Goal: Task Accomplishment & Management: Manage account settings

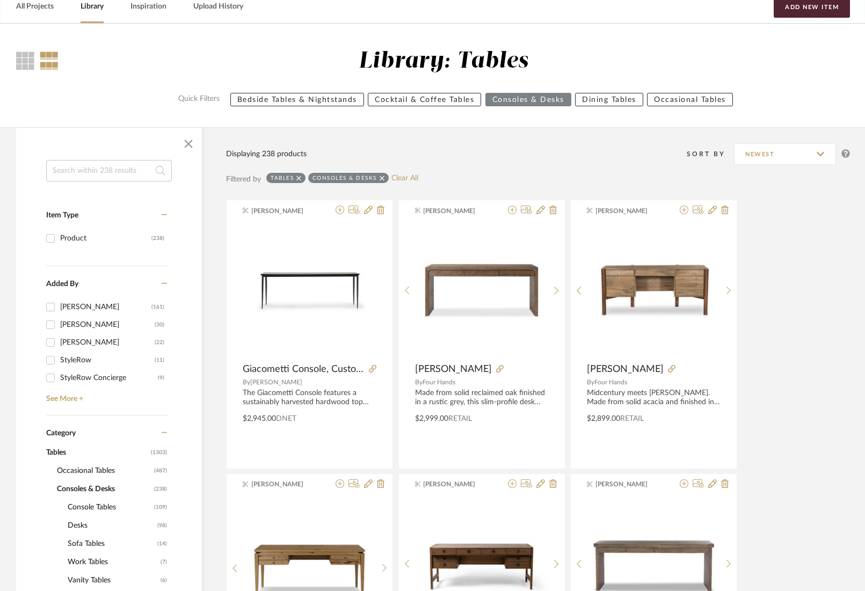
scroll to position [54, 0]
click at [34, 6] on link "All Projects" at bounding box center [35, 6] width 38 height 15
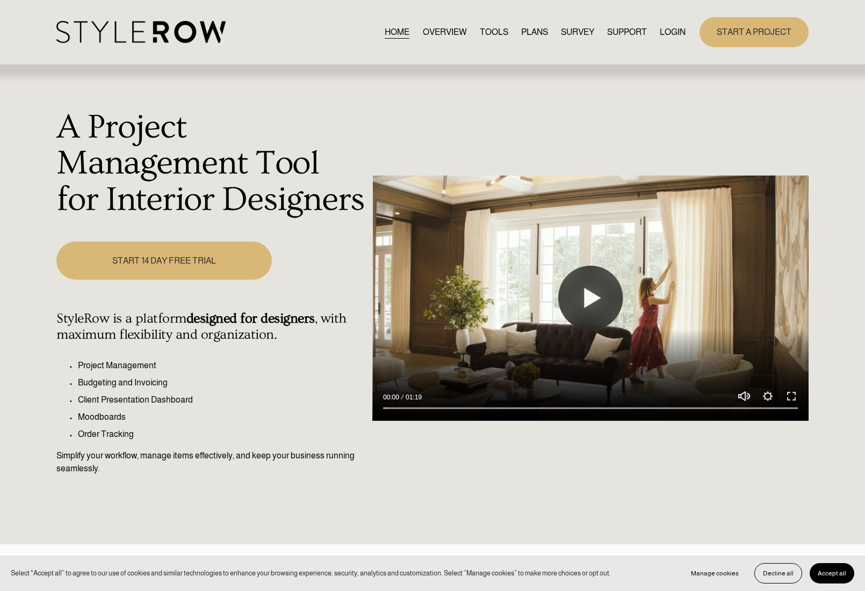
click at [821, 573] on span "Accept all" at bounding box center [831, 574] width 28 height 8
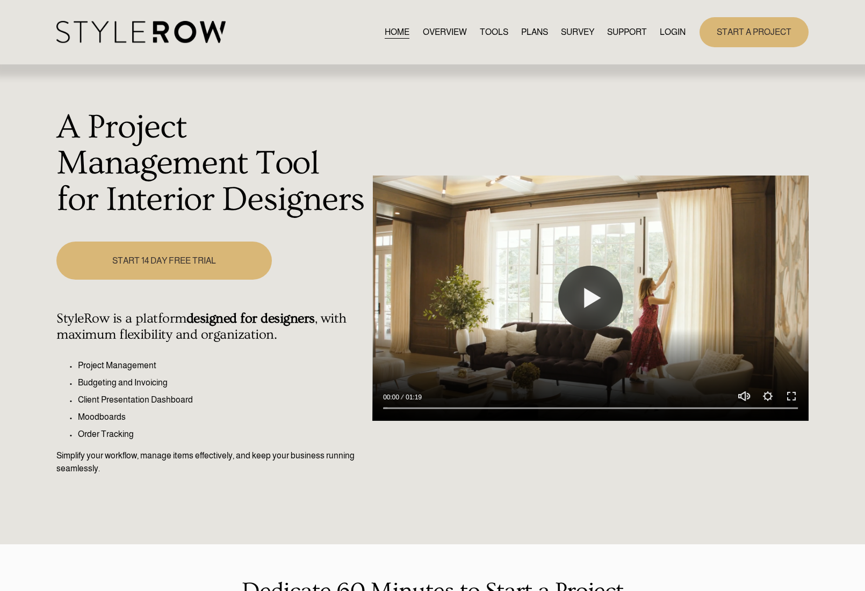
click at [666, 29] on link "LOGIN" at bounding box center [673, 32] width 26 height 15
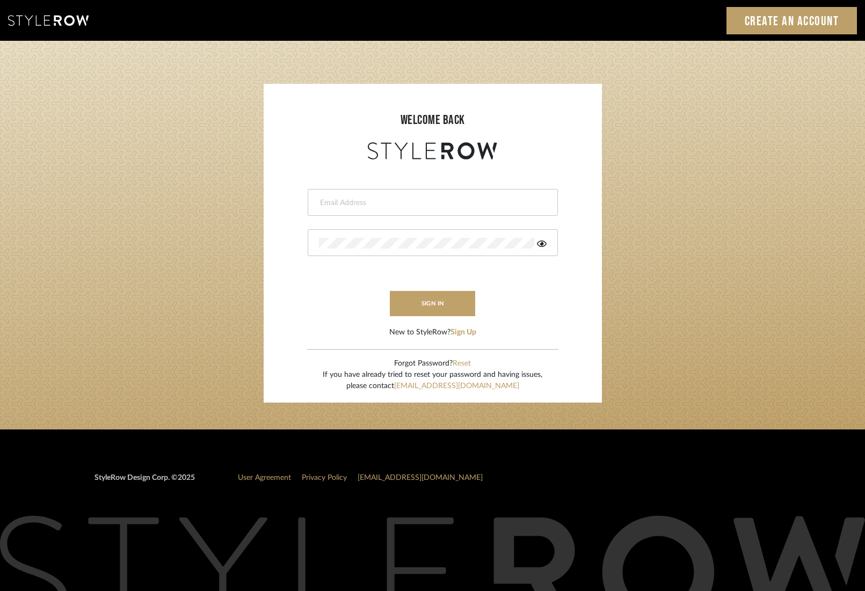
type input "info@mauldindesigns.com"
click at [444, 307] on button "sign in" at bounding box center [433, 303] width 86 height 25
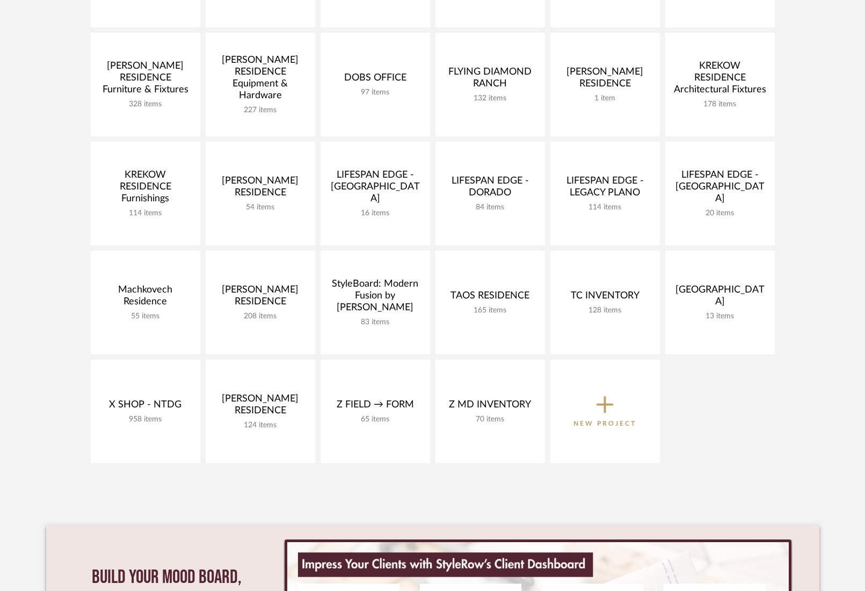
scroll to position [289, 0]
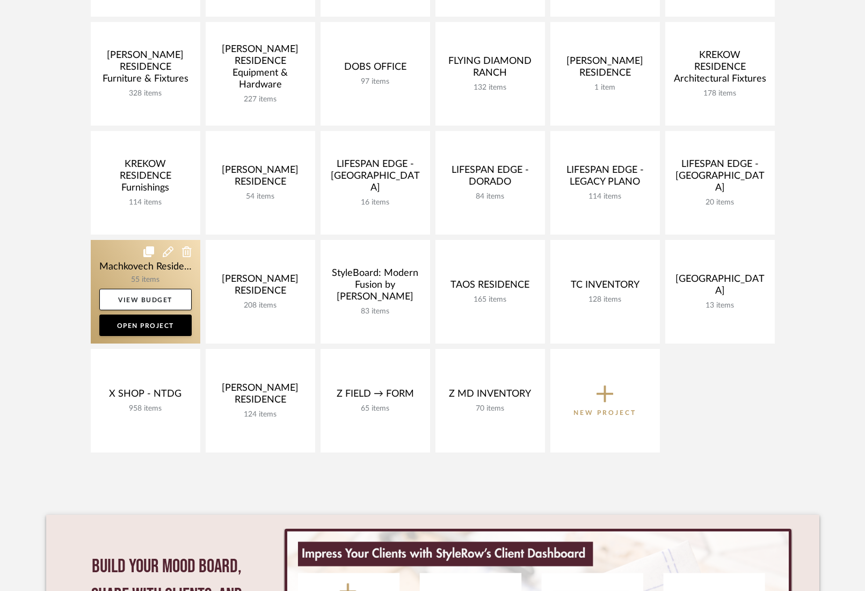
click at [117, 270] on link at bounding box center [146, 292] width 110 height 104
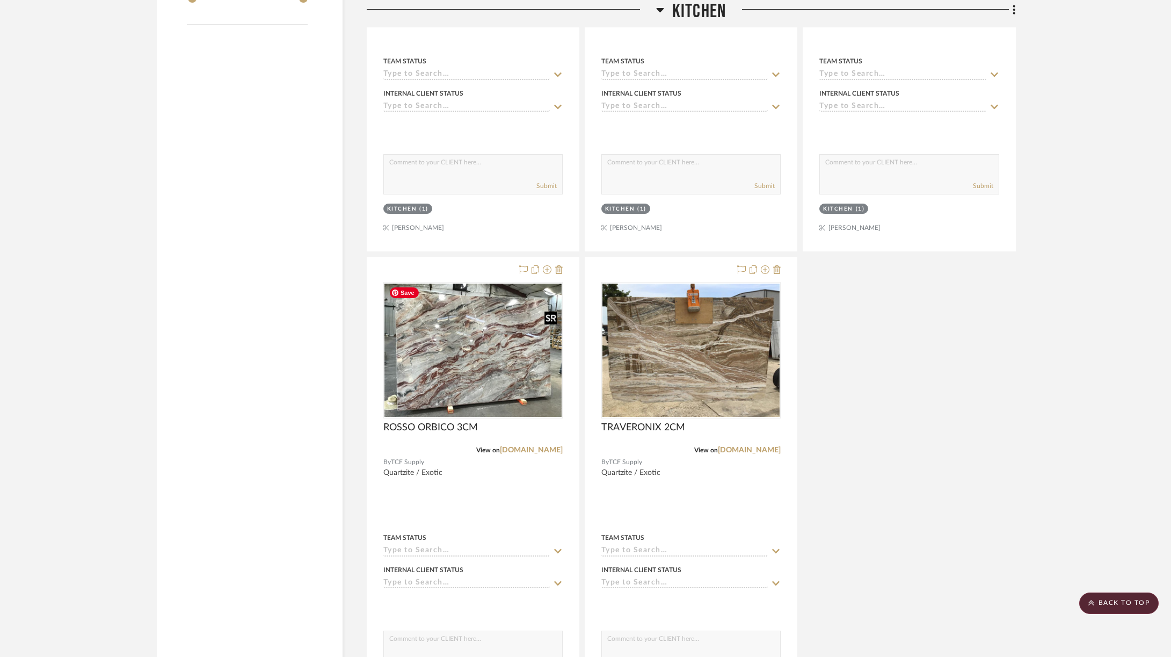
scroll to position [1630, 0]
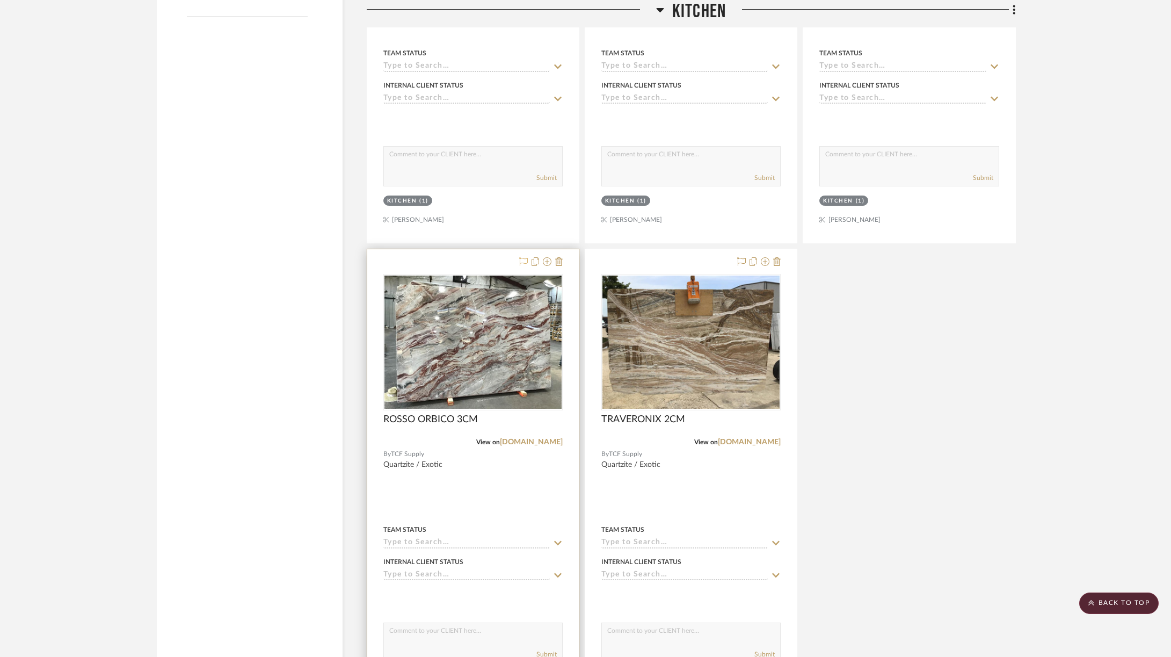
click at [521, 258] on icon at bounding box center [523, 261] width 9 height 9
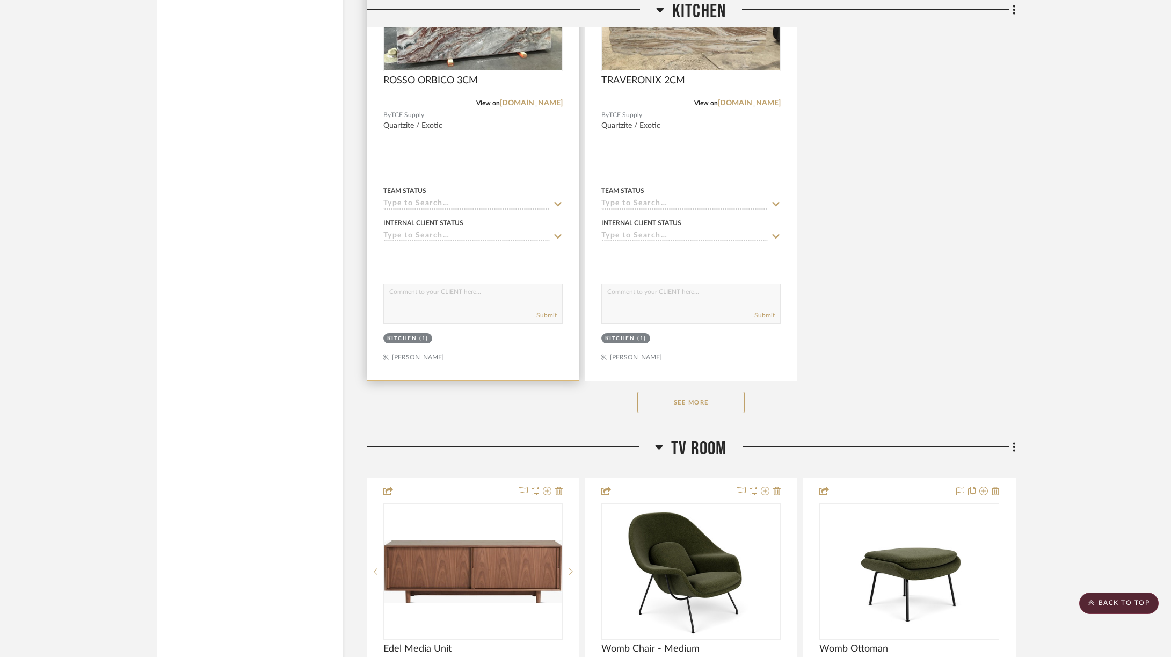
scroll to position [1968, 0]
click at [660, 401] on button "See More" at bounding box center [691, 402] width 107 height 21
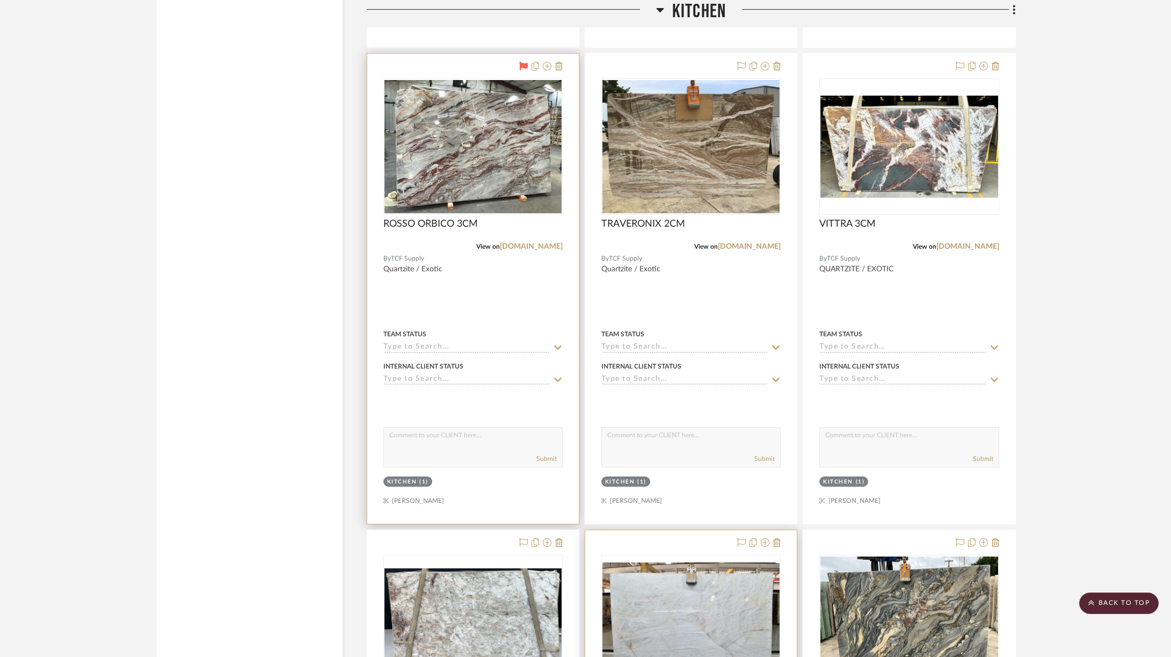
scroll to position [1790, 0]
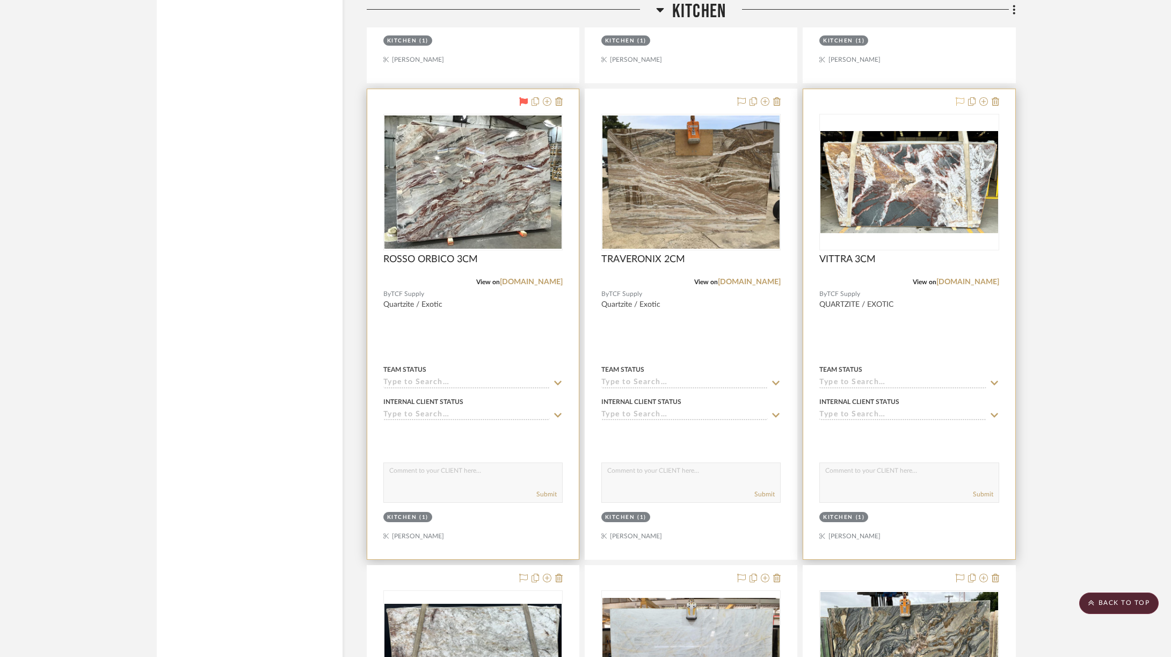
click at [872, 100] on icon at bounding box center [960, 101] width 9 height 9
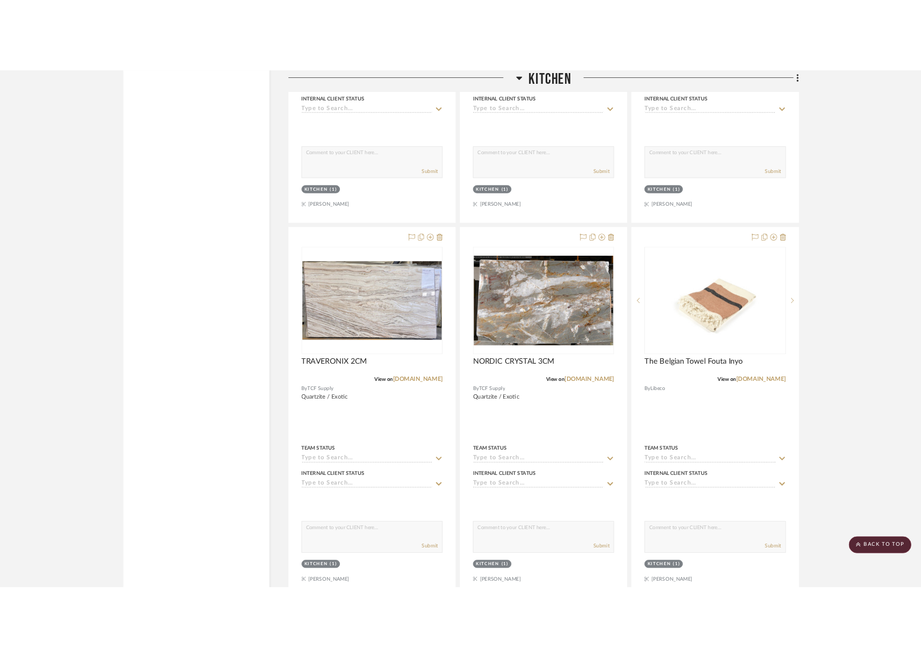
scroll to position [2440, 0]
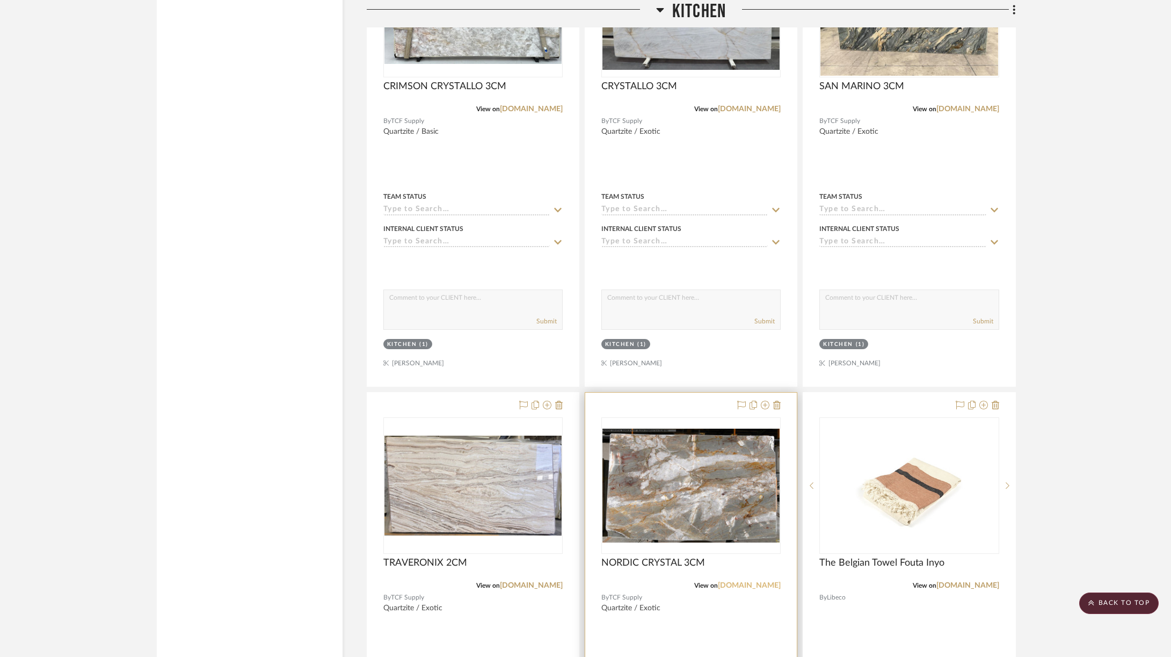
click at [733, 583] on link "texascounterfitters.slabware.com" at bounding box center [749, 586] width 63 height 8
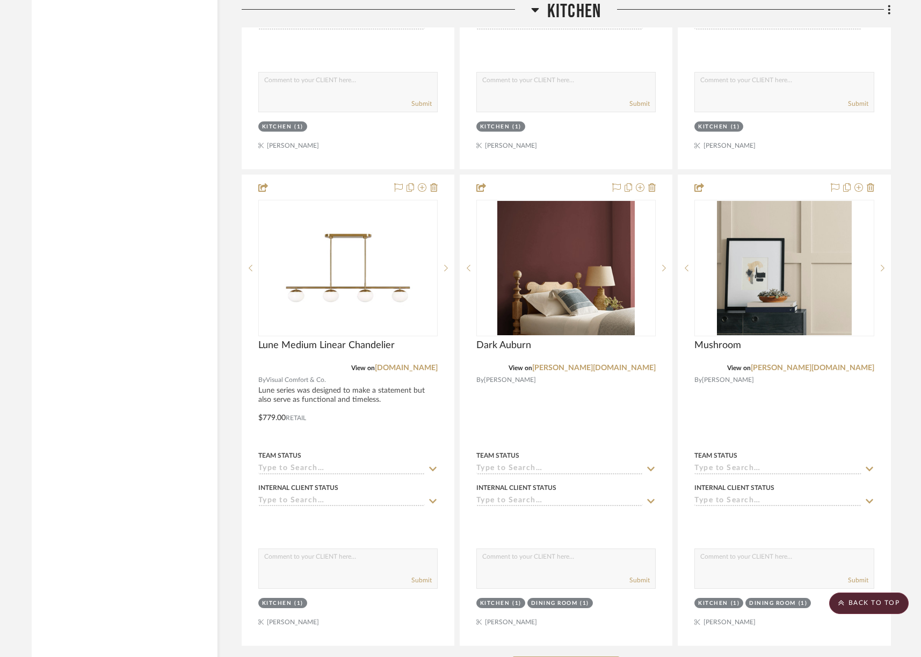
scroll to position [3133, 0]
click at [146, 106] on div "Filter by keyword, category or name prior to exporting to Excel or Bulk Actions…" at bounding box center [125, 205] width 186 height 6311
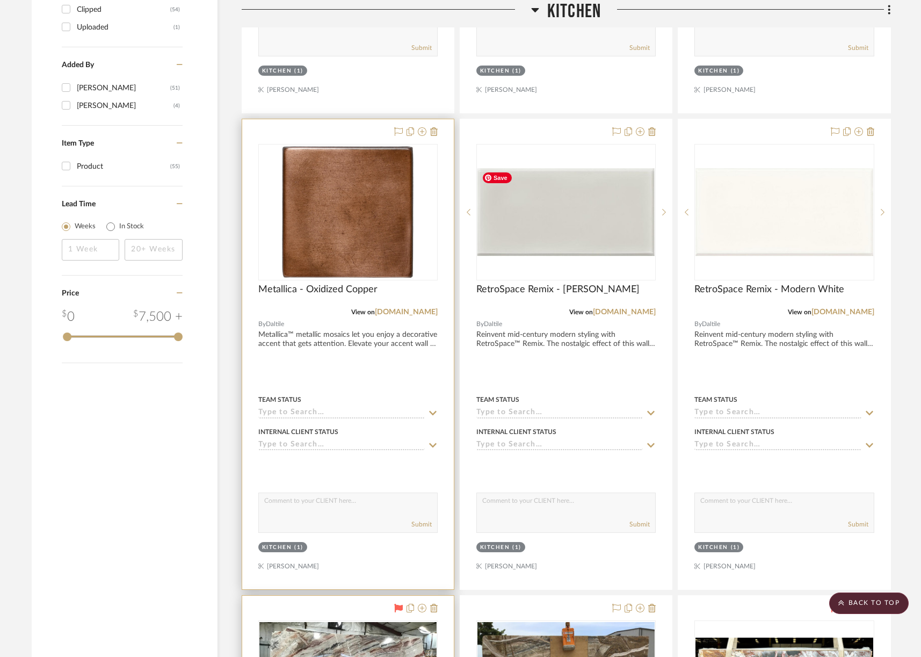
scroll to position [1284, 0]
click at [425, 312] on link "daltile.com" at bounding box center [406, 312] width 63 height 8
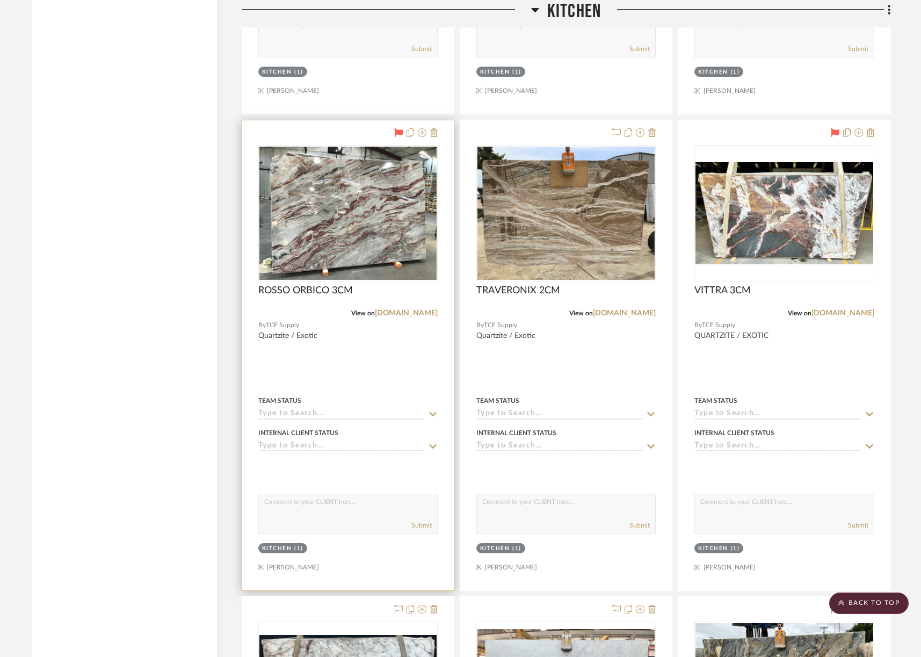
scroll to position [1760, 0]
